Goal: Task Accomplishment & Management: Use online tool/utility

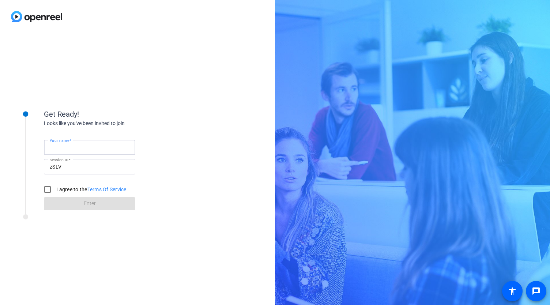
click at [109, 144] on input "Your name" at bounding box center [90, 147] width 80 height 9
type input "[PERSON_NAME]"
click at [52, 187] on input "I agree to the Terms Of Service" at bounding box center [47, 189] width 15 height 15
checkbox input "true"
click at [59, 206] on span at bounding box center [89, 204] width 91 height 18
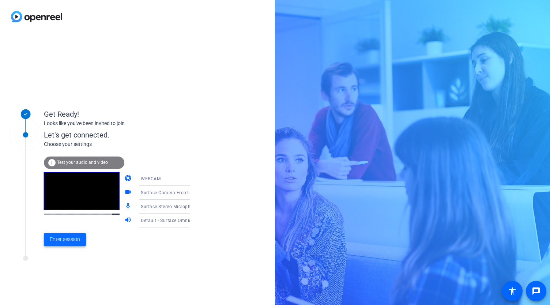
click at [66, 233] on span at bounding box center [65, 240] width 42 height 18
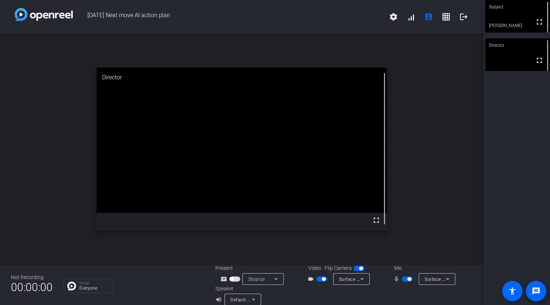
click at [443, 122] on div "open_in_new Director fullscreen" at bounding box center [241, 149] width 483 height 231
drag, startPoint x: 250, startPoint y: 221, endPoint x: 60, endPoint y: 185, distance: 193.1
click at [60, 185] on div "open_in_new Director fullscreen" at bounding box center [241, 149] width 483 height 231
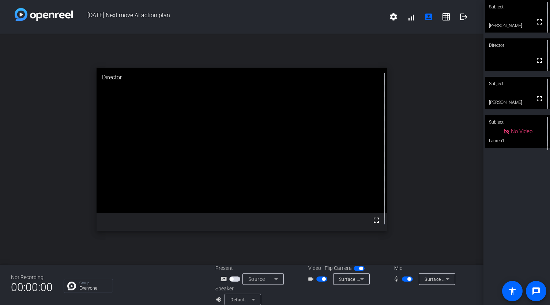
drag, startPoint x: 517, startPoint y: 28, endPoint x: 348, endPoint y: 48, distance: 171.0
click at [348, 47] on div "open_in_new Director fullscreen" at bounding box center [241, 149] width 483 height 231
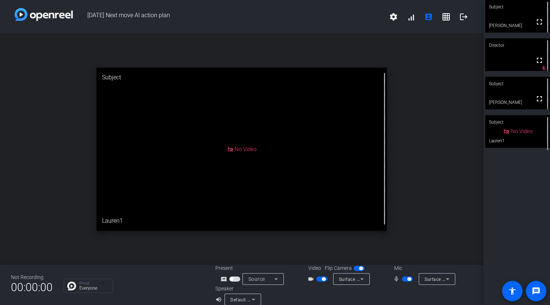
click at [319, 277] on span "button" at bounding box center [321, 278] width 11 height 5
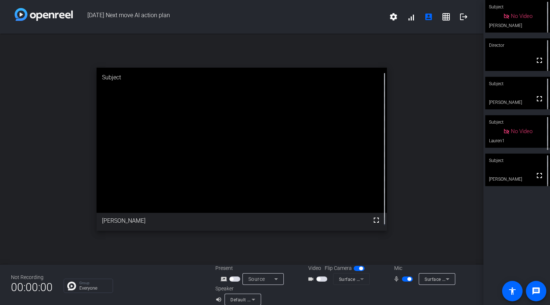
click at [318, 280] on span "button" at bounding box center [321, 278] width 11 height 5
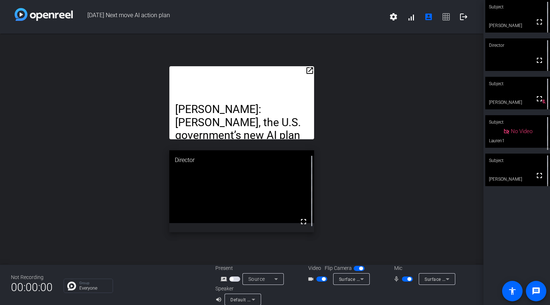
click at [306, 73] on mat-icon "open_in_new" at bounding box center [309, 70] width 9 height 9
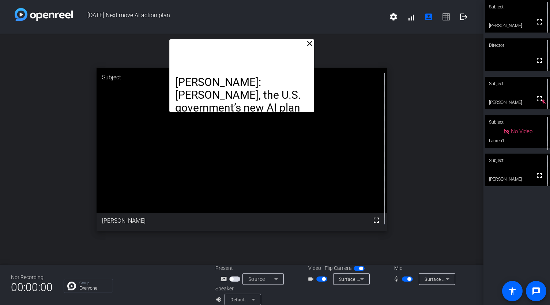
click at [445, 159] on div "close [PERSON_NAME]: [PERSON_NAME], the U.S. government’s new AI plan is more t…" at bounding box center [241, 149] width 483 height 231
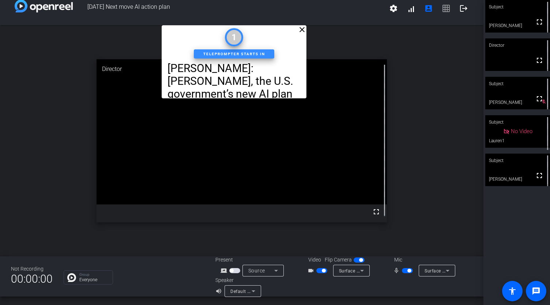
drag, startPoint x: 311, startPoint y: 103, endPoint x: 303, endPoint y: 89, distance: 16.2
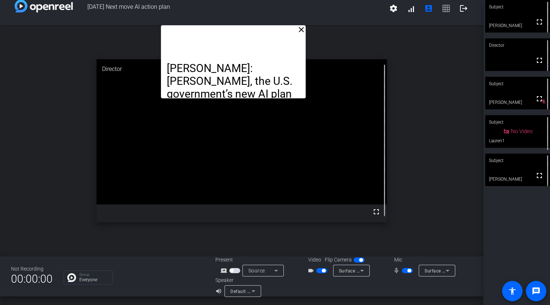
drag, startPoint x: 265, startPoint y: 27, endPoint x: 262, endPoint y: 30, distance: 4.7
click at [262, 30] on div "[PERSON_NAME]: [PERSON_NAME], the U.S. government’s new AI plan is more than ju…" at bounding box center [233, 61] width 145 height 73
click at [257, 31] on div "[PERSON_NAME]: [PERSON_NAME], the U.S. government’s new AI plan is more than ju…" at bounding box center [233, 61] width 145 height 73
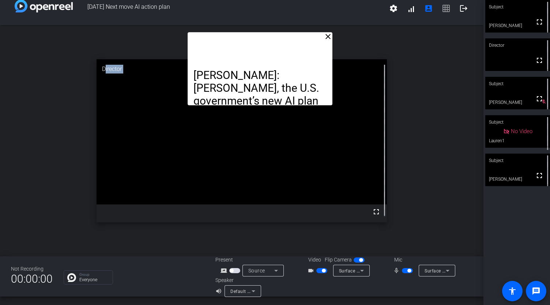
drag, startPoint x: 302, startPoint y: 98, endPoint x: 329, endPoint y: 105, distance: 27.6
click at [329, 105] on openreel-subject-teleprompter "[PERSON_NAME]: [PERSON_NAME], the U.S. government’s new AI plan is more than ju…" at bounding box center [259, 68] width 145 height 73
click at [325, 36] on mat-icon "close" at bounding box center [327, 36] width 9 height 9
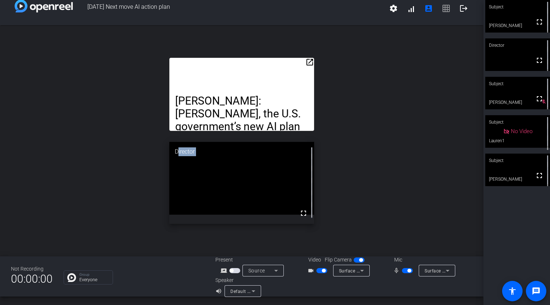
click at [306, 61] on mat-icon "open_in_new" at bounding box center [309, 62] width 9 height 9
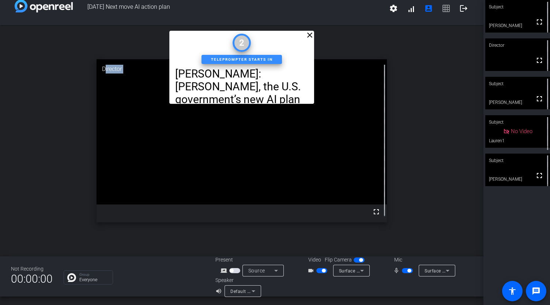
click at [307, 35] on mat-icon "close" at bounding box center [309, 35] width 9 height 9
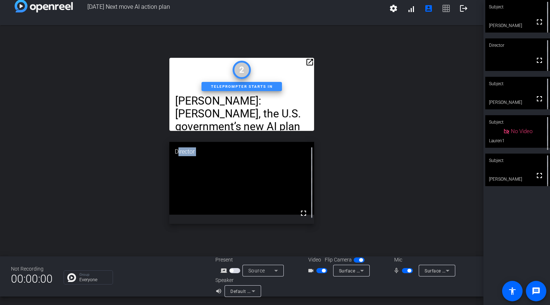
click at [305, 65] on mat-icon "open_in_new" at bounding box center [309, 62] width 9 height 9
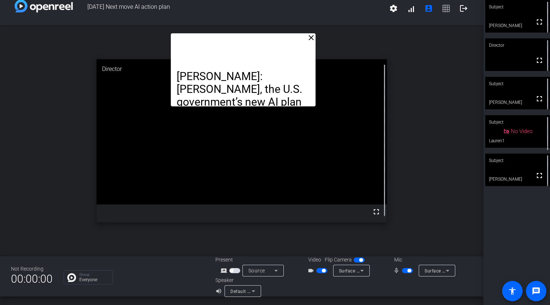
drag, startPoint x: 310, startPoint y: 103, endPoint x: 312, endPoint y: 106, distance: 4.3
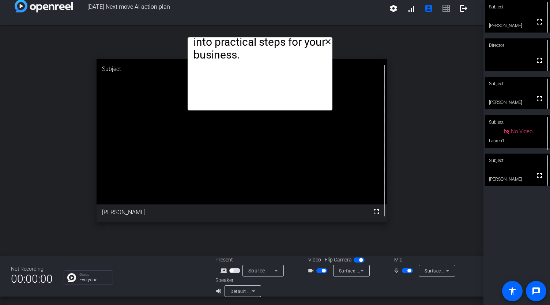
drag, startPoint x: 277, startPoint y: 42, endPoint x: 289, endPoint y: 46, distance: 12.6
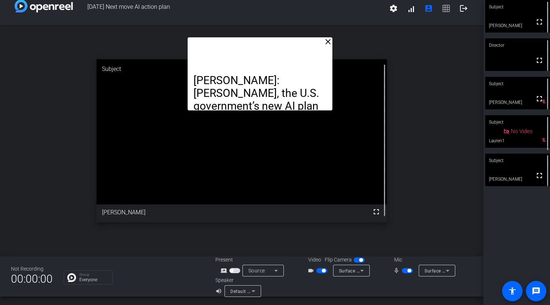
click at [424, 166] on div "close [PERSON_NAME]: [PERSON_NAME], the U.S. government’s new AI plan is more t…" at bounding box center [241, 140] width 483 height 231
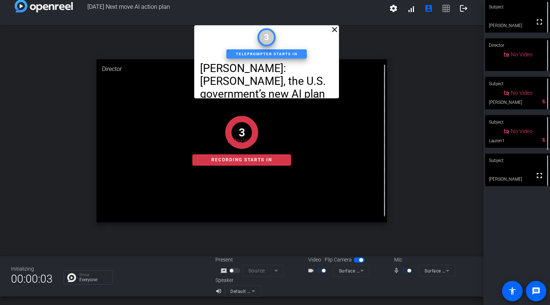
drag, startPoint x: 282, startPoint y: 50, endPoint x: 289, endPoint y: 7, distance: 44.0
click at [289, 7] on div "[DATE] Next move AI action plan settings signal_cellular_alt account_box grid_o…" at bounding box center [241, 152] width 483 height 305
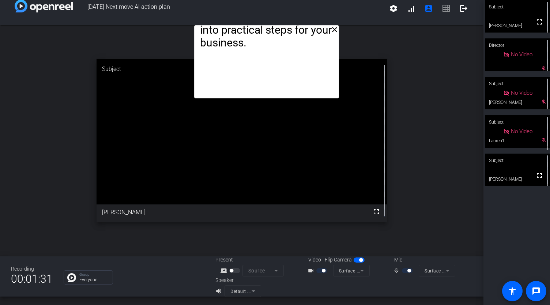
click at [399, 94] on div "close [PERSON_NAME]: [PERSON_NAME], the U.S. government’s new AI plan is more t…" at bounding box center [241, 140] width 483 height 231
click at [408, 115] on div "close [PERSON_NAME]: [PERSON_NAME], the U.S. government’s new AI plan is more t…" at bounding box center [241, 140] width 483 height 231
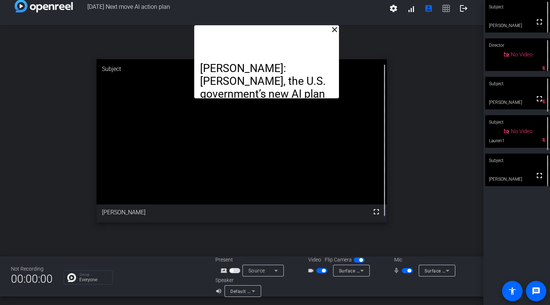
drag, startPoint x: 412, startPoint y: 91, endPoint x: 408, endPoint y: 93, distance: 4.9
click at [412, 91] on div "close [PERSON_NAME]: [PERSON_NAME], the U.S. government’s new AI plan is more t…" at bounding box center [241, 140] width 483 height 231
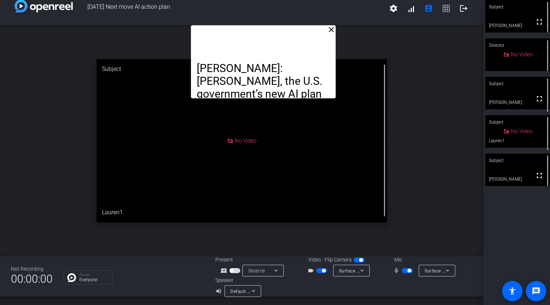
drag, startPoint x: 297, startPoint y: 35, endPoint x: 294, endPoint y: 28, distance: 7.7
click at [294, 28] on div "[PERSON_NAME]: [PERSON_NAME], the U.S. government’s new AI plan is more than ju…" at bounding box center [263, 61] width 145 height 73
click at [330, 30] on mat-icon "close" at bounding box center [331, 29] width 9 height 9
